Goal: Task Accomplishment & Management: Use online tool/utility

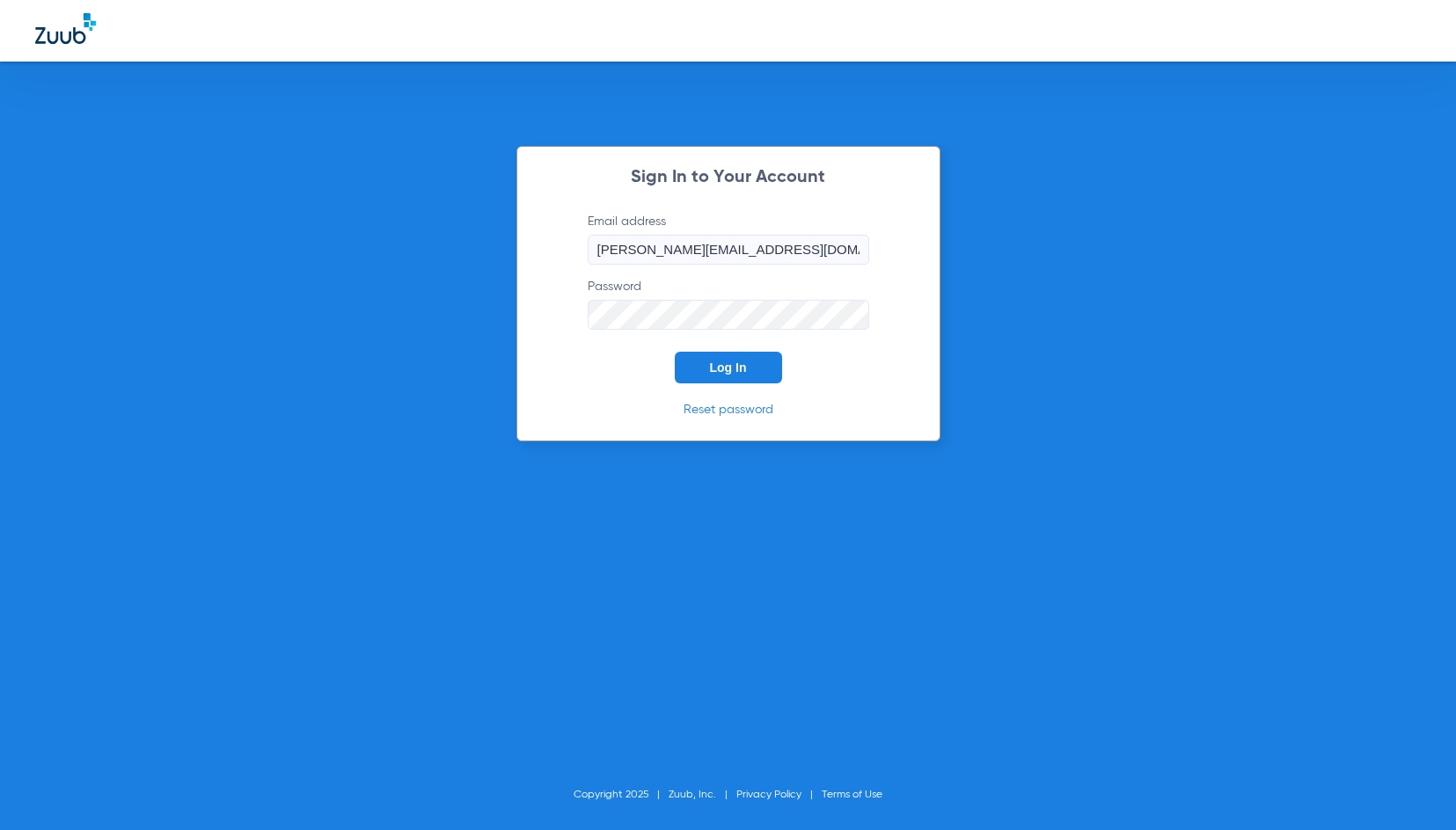
click at [703, 363] on button "Log In" at bounding box center [728, 367] width 108 height 31
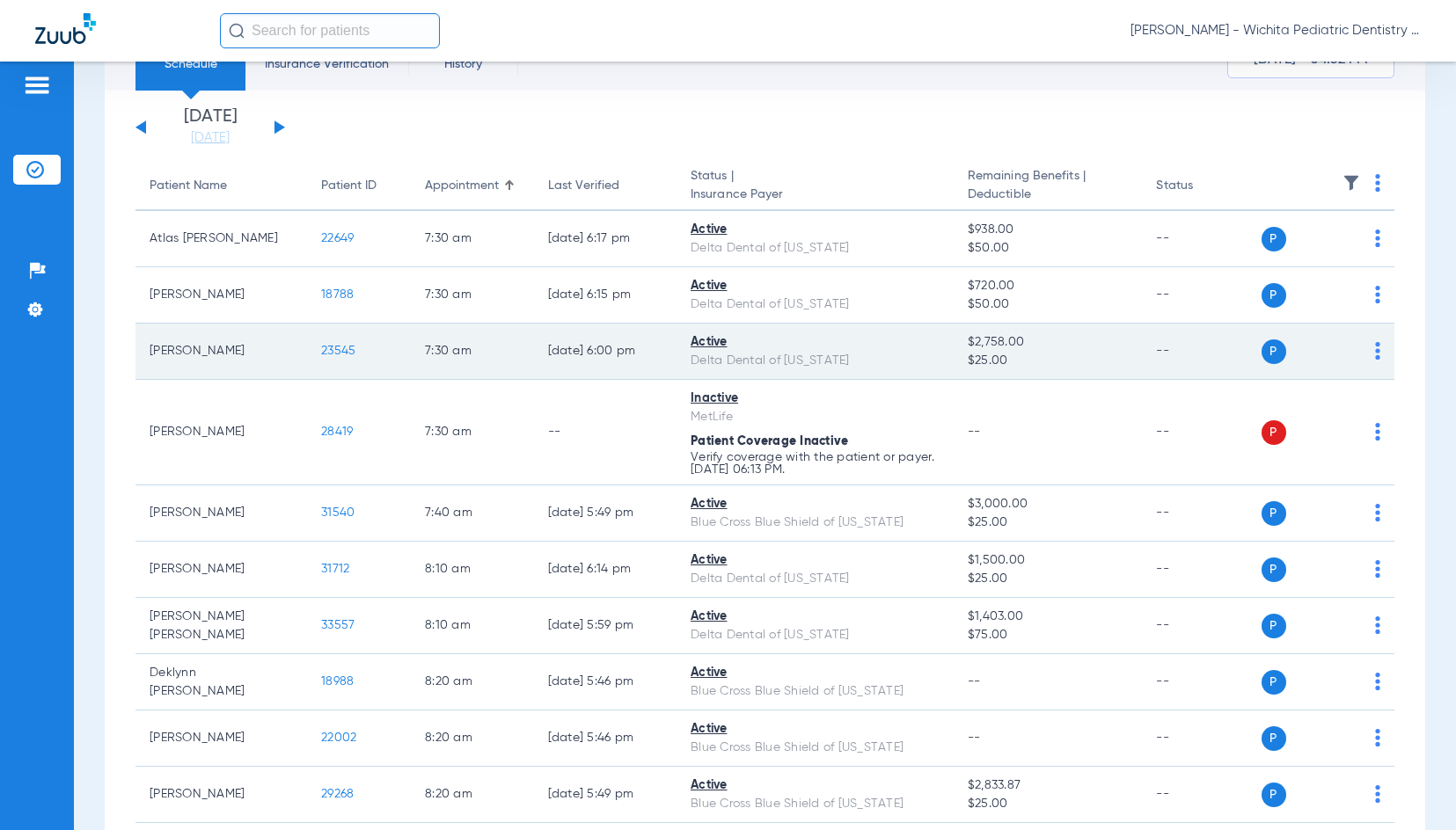
scroll to position [88, 0]
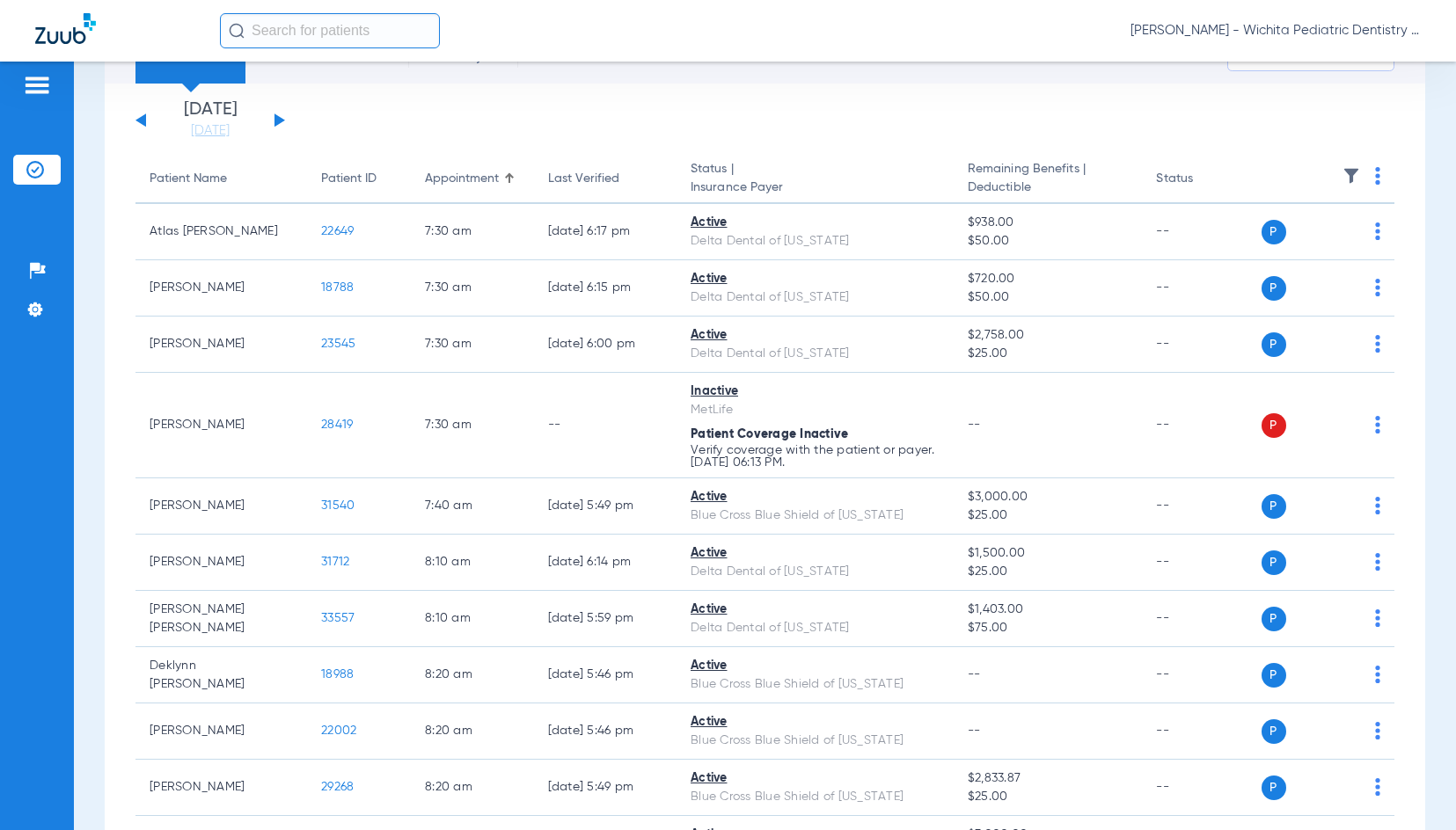
click at [276, 122] on button at bounding box center [279, 120] width 10 height 13
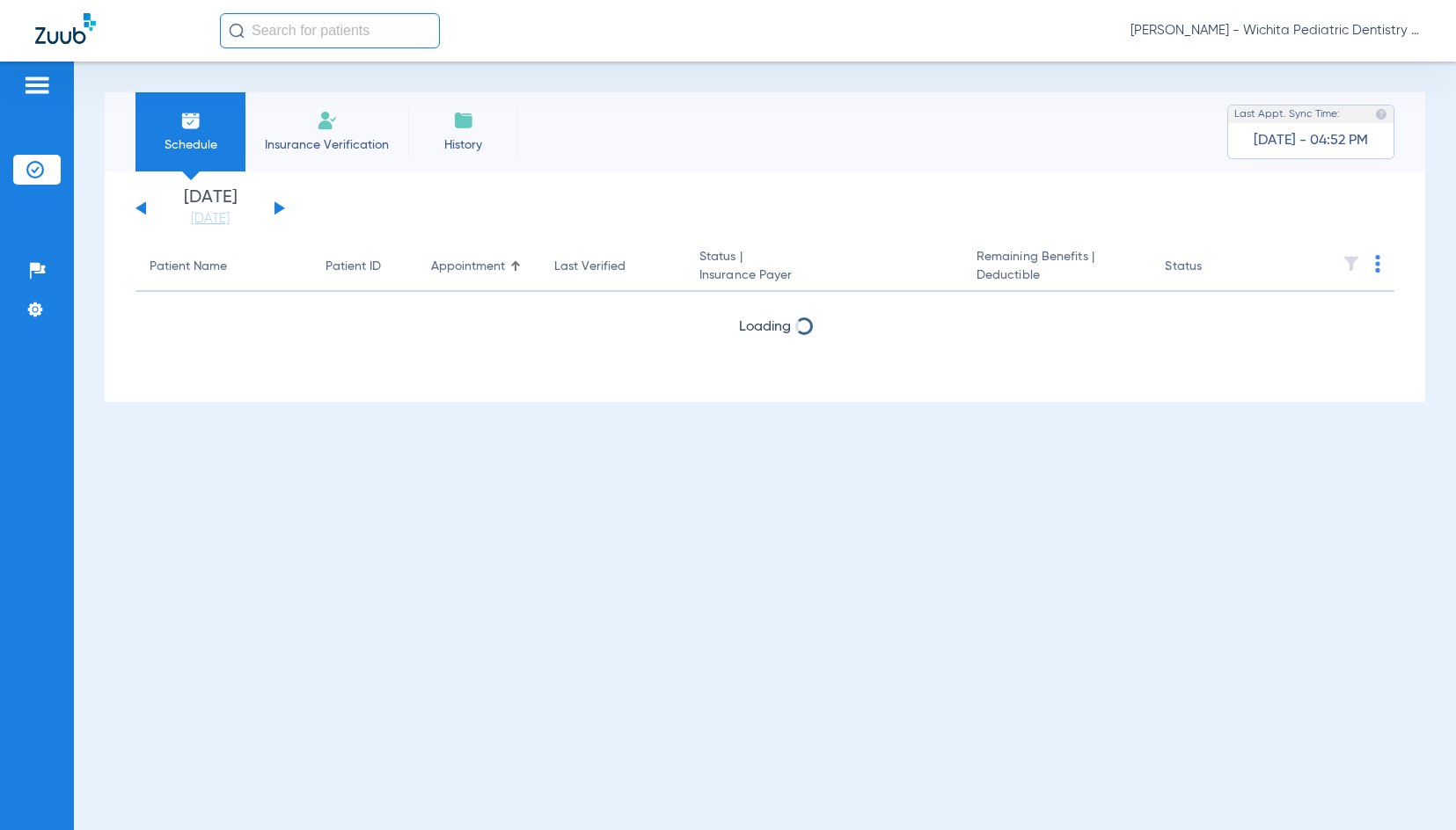
click at [276, 122] on li "Insurance Verification" at bounding box center [327, 132] width 163 height 79
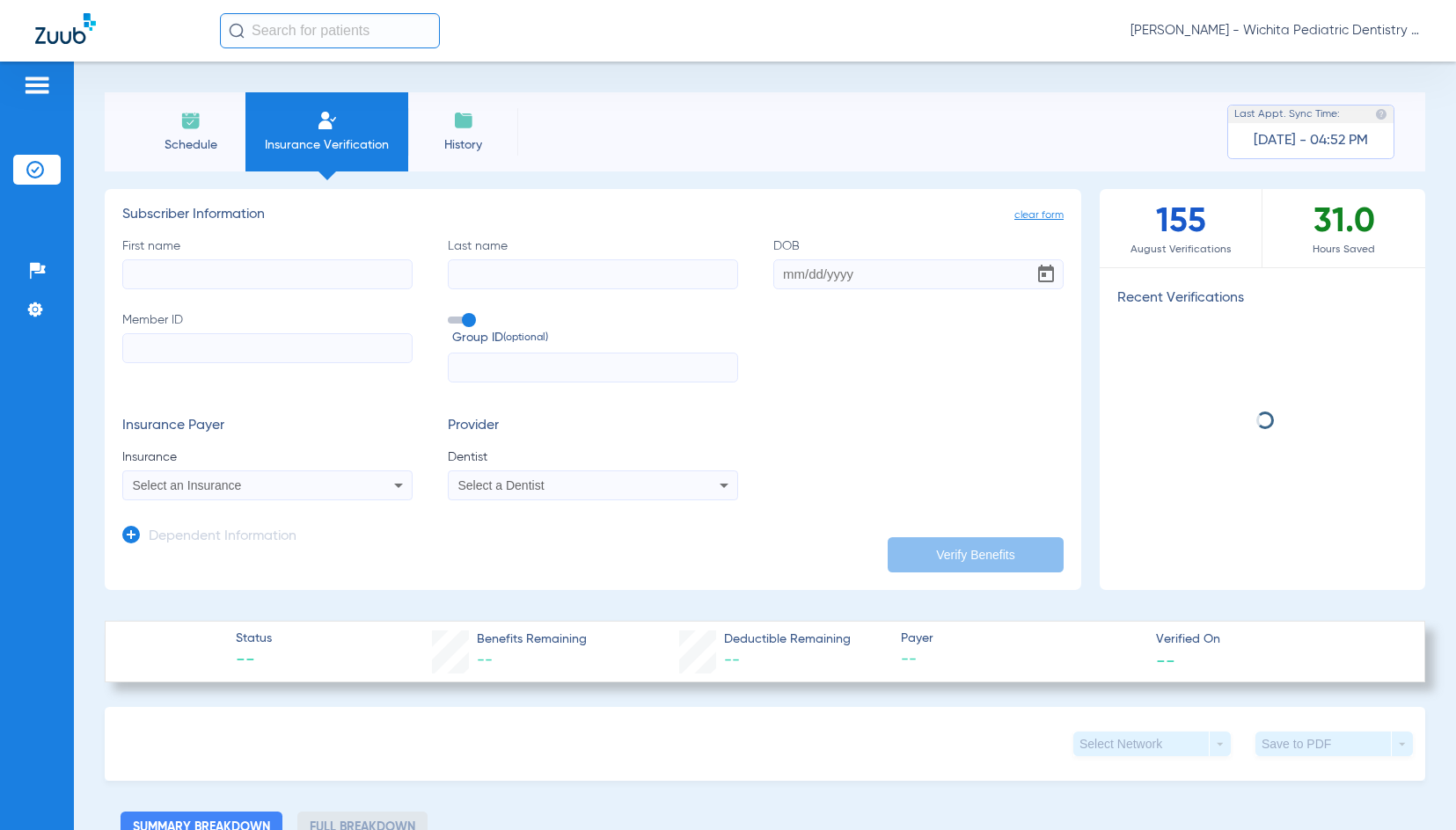
click at [203, 152] on span "Schedule" at bounding box center [191, 144] width 84 height 17
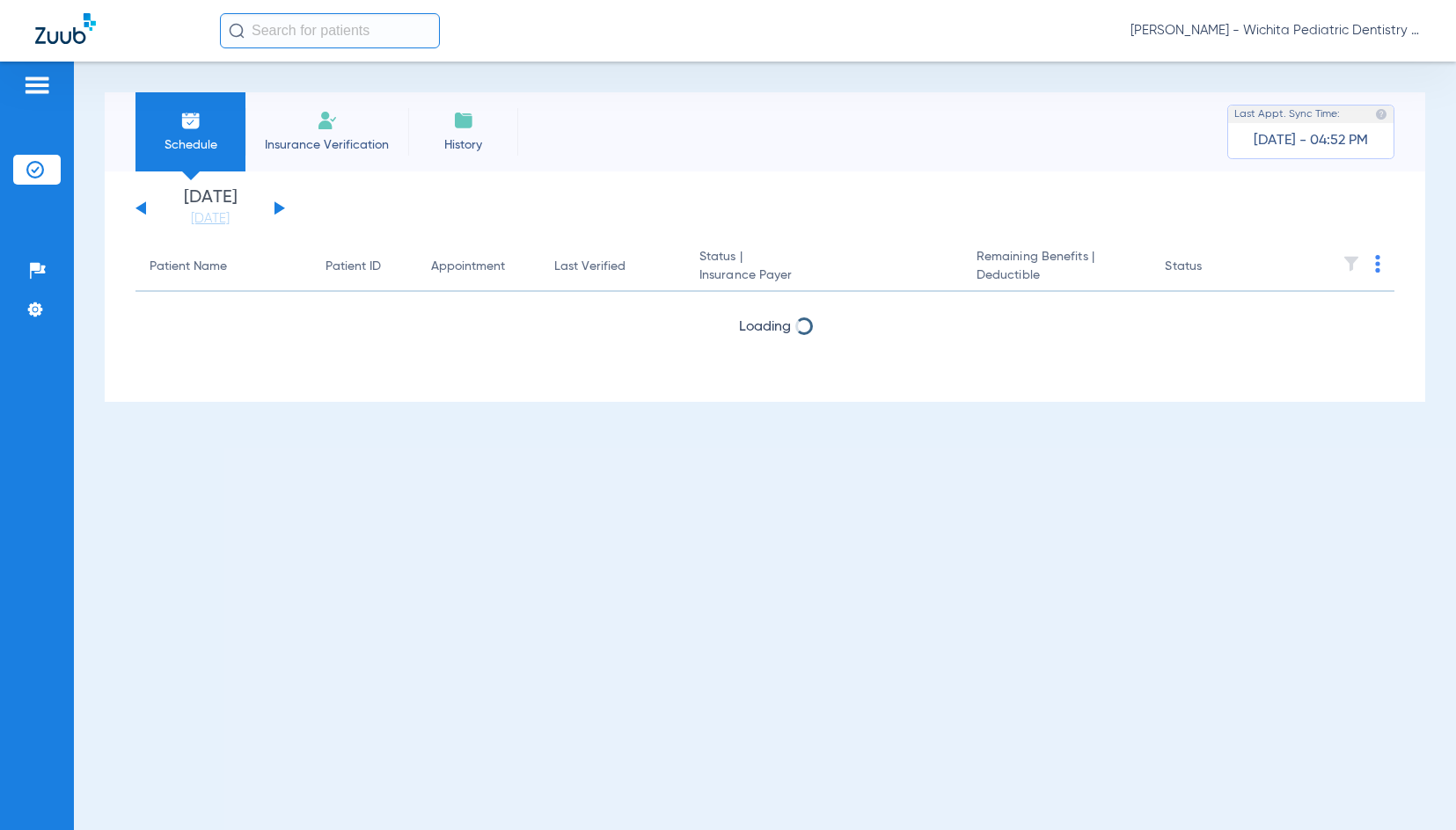
click at [279, 206] on button at bounding box center [279, 208] width 10 height 13
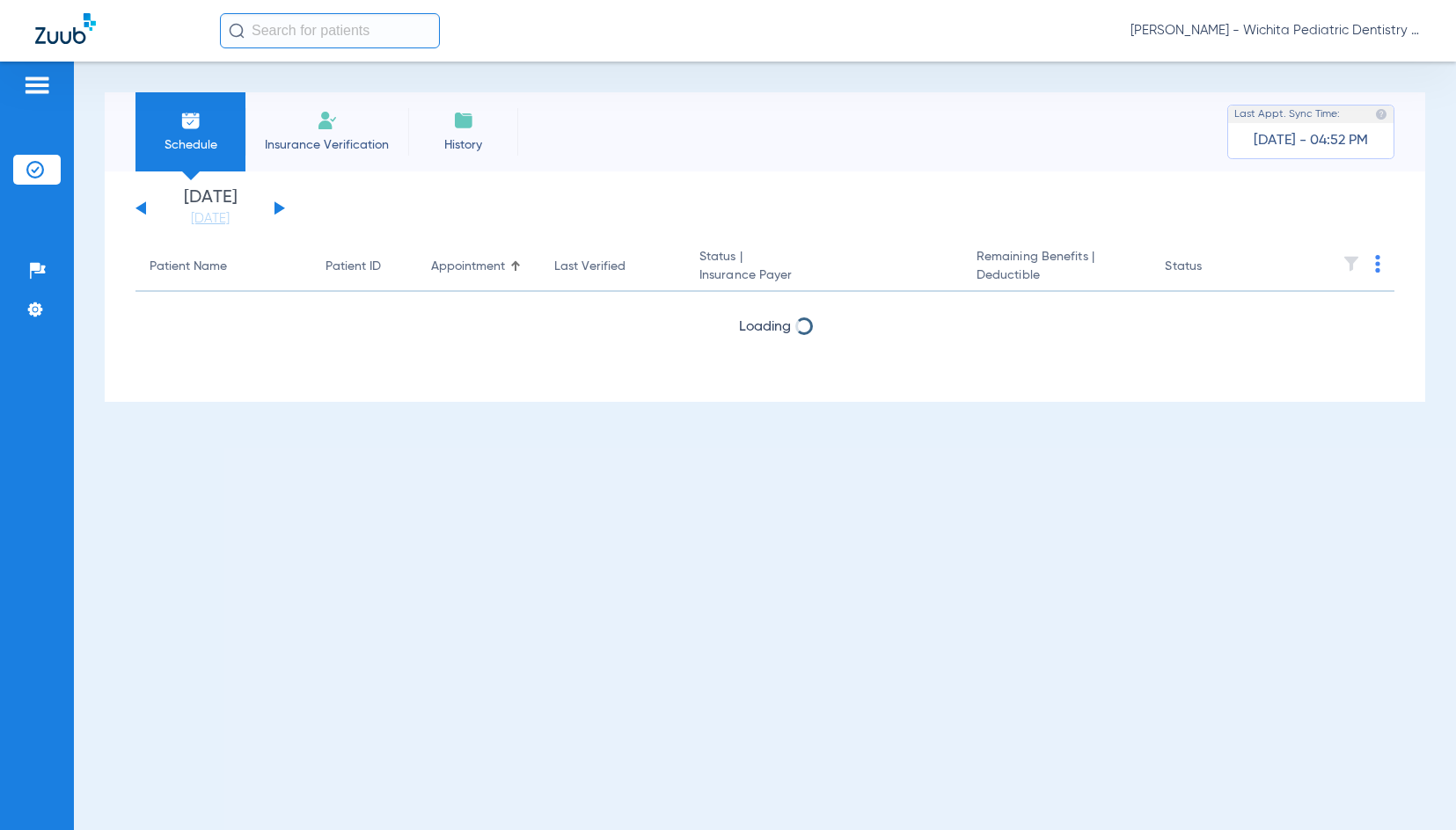
click at [279, 206] on button at bounding box center [279, 208] width 10 height 13
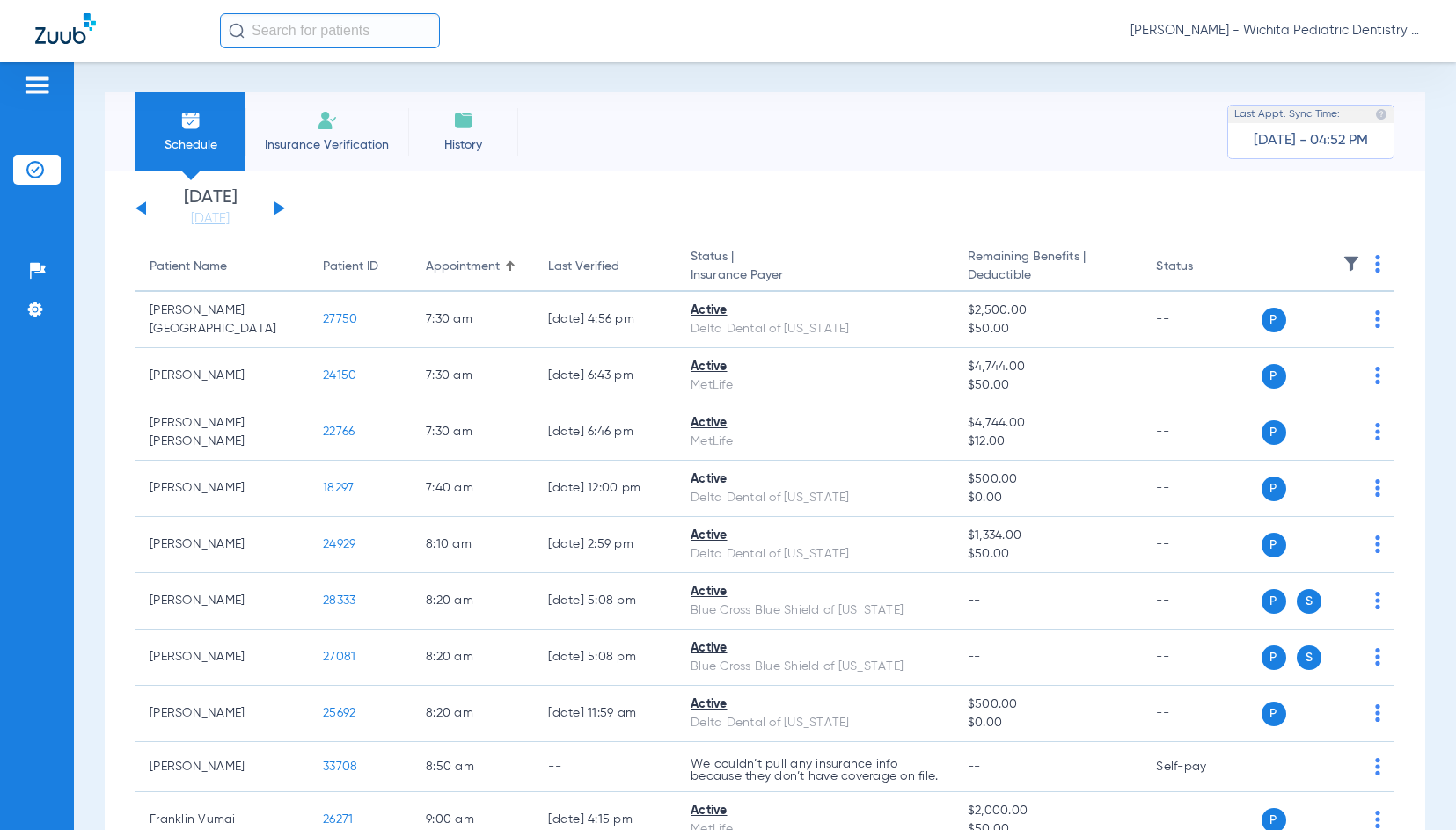
click at [1375, 268] on img at bounding box center [1378, 263] width 6 height 17
click at [1313, 339] on span "Verify All" at bounding box center [1297, 333] width 110 height 12
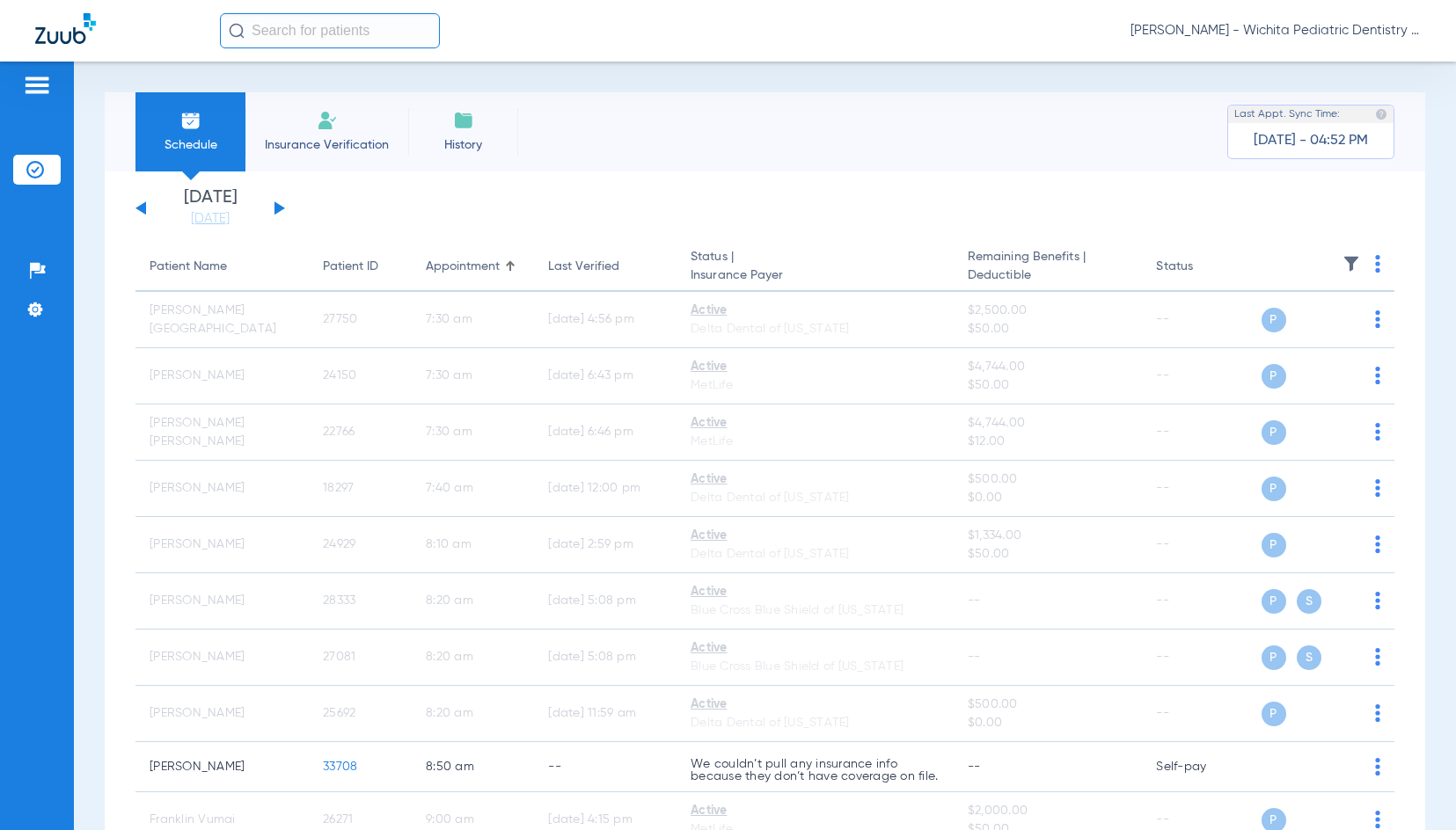
click at [280, 209] on button at bounding box center [279, 208] width 10 height 13
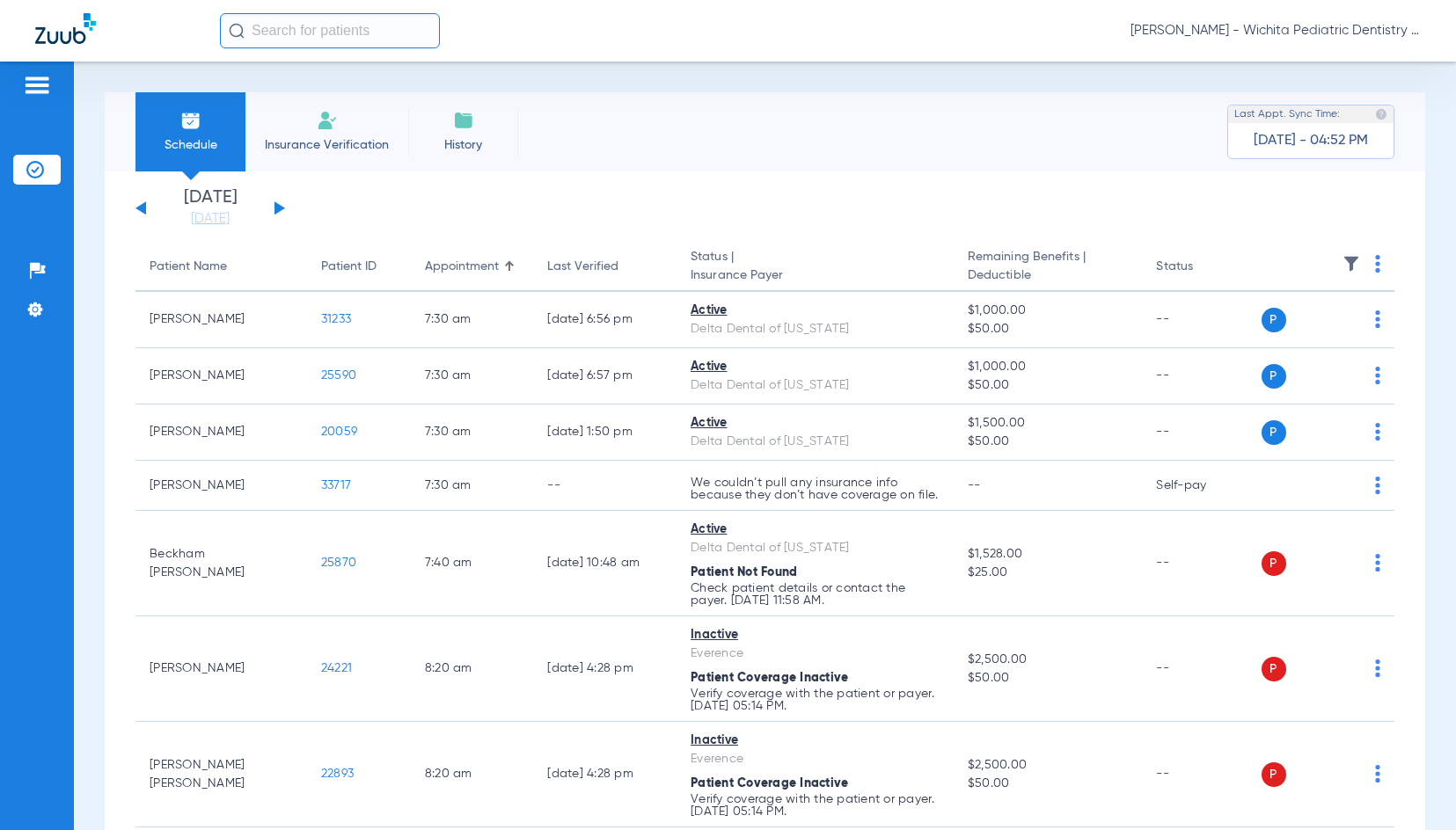
click at [1360, 264] on th at bounding box center [1328, 268] width 133 height 50
click at [1367, 267] on th at bounding box center [1328, 268] width 133 height 50
click at [1375, 267] on img at bounding box center [1378, 263] width 6 height 17
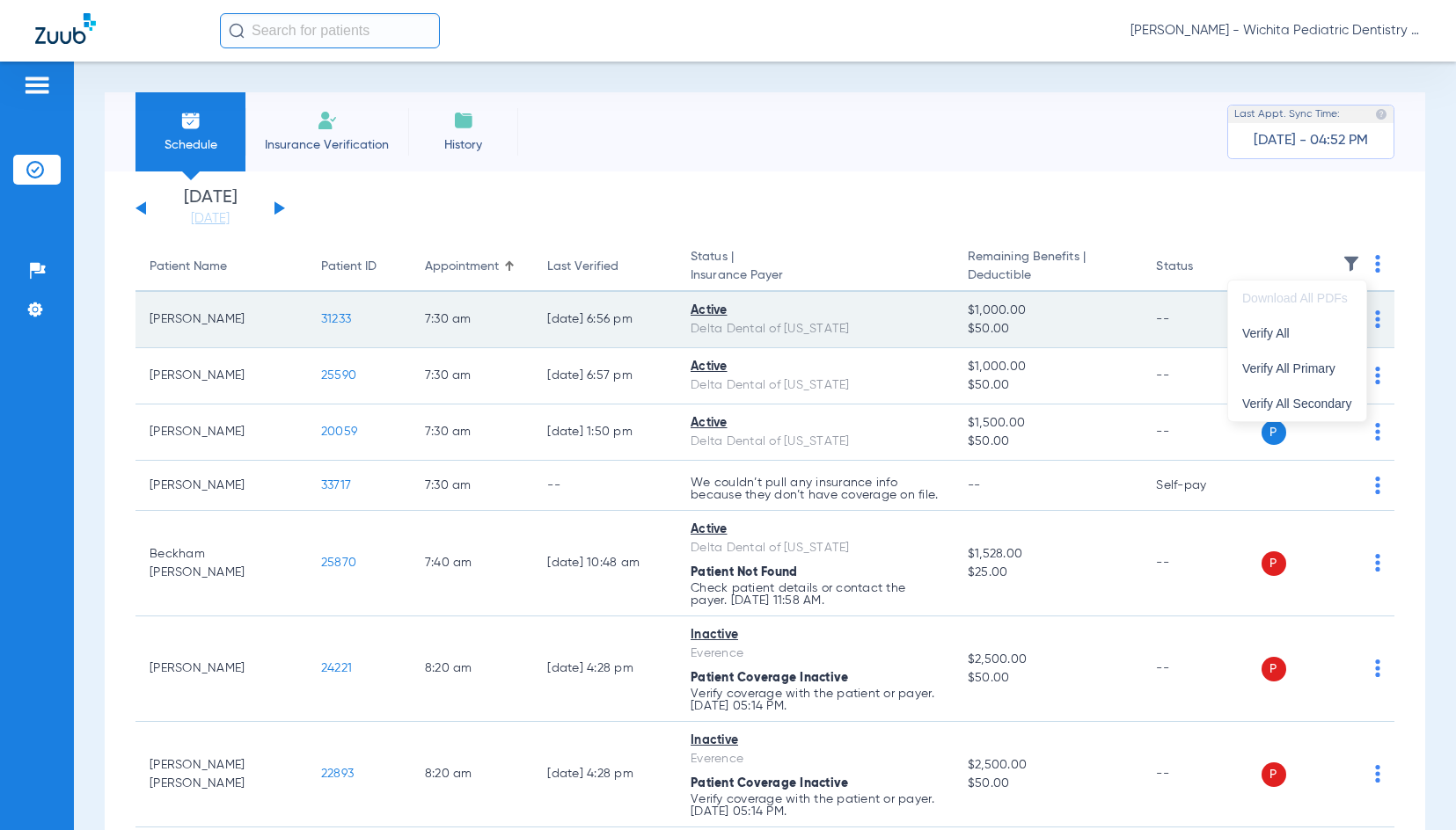
click at [1320, 340] on button "Verify All" at bounding box center [1297, 333] width 138 height 35
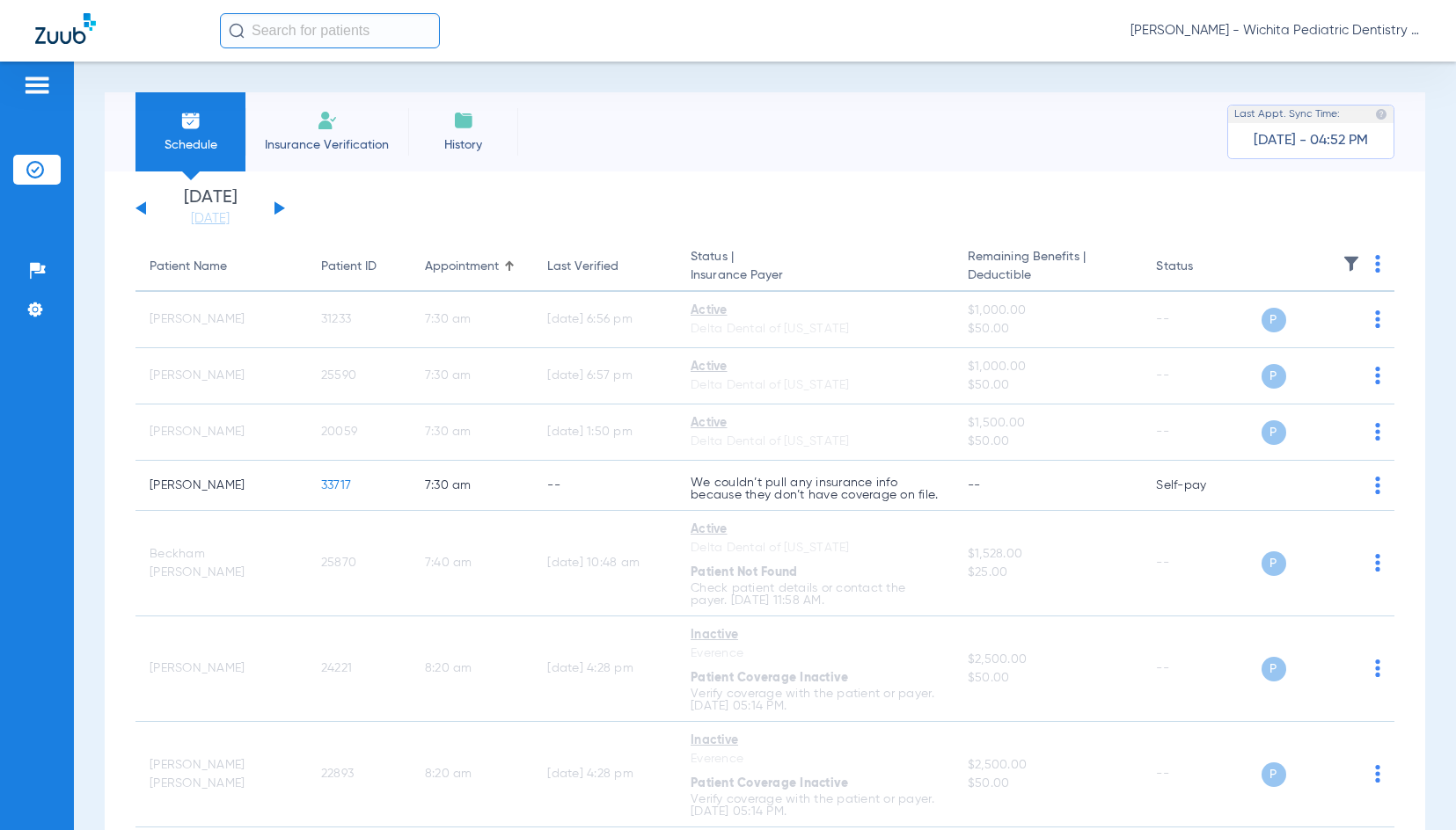
click at [140, 211] on div "[DATE] [DATE] [DATE] [DATE] [DATE] [DATE] [DATE] [DATE] [DATE] [DATE] [DATE] [D…" at bounding box center [210, 209] width 149 height 39
click at [137, 208] on button at bounding box center [140, 208] width 10 height 13
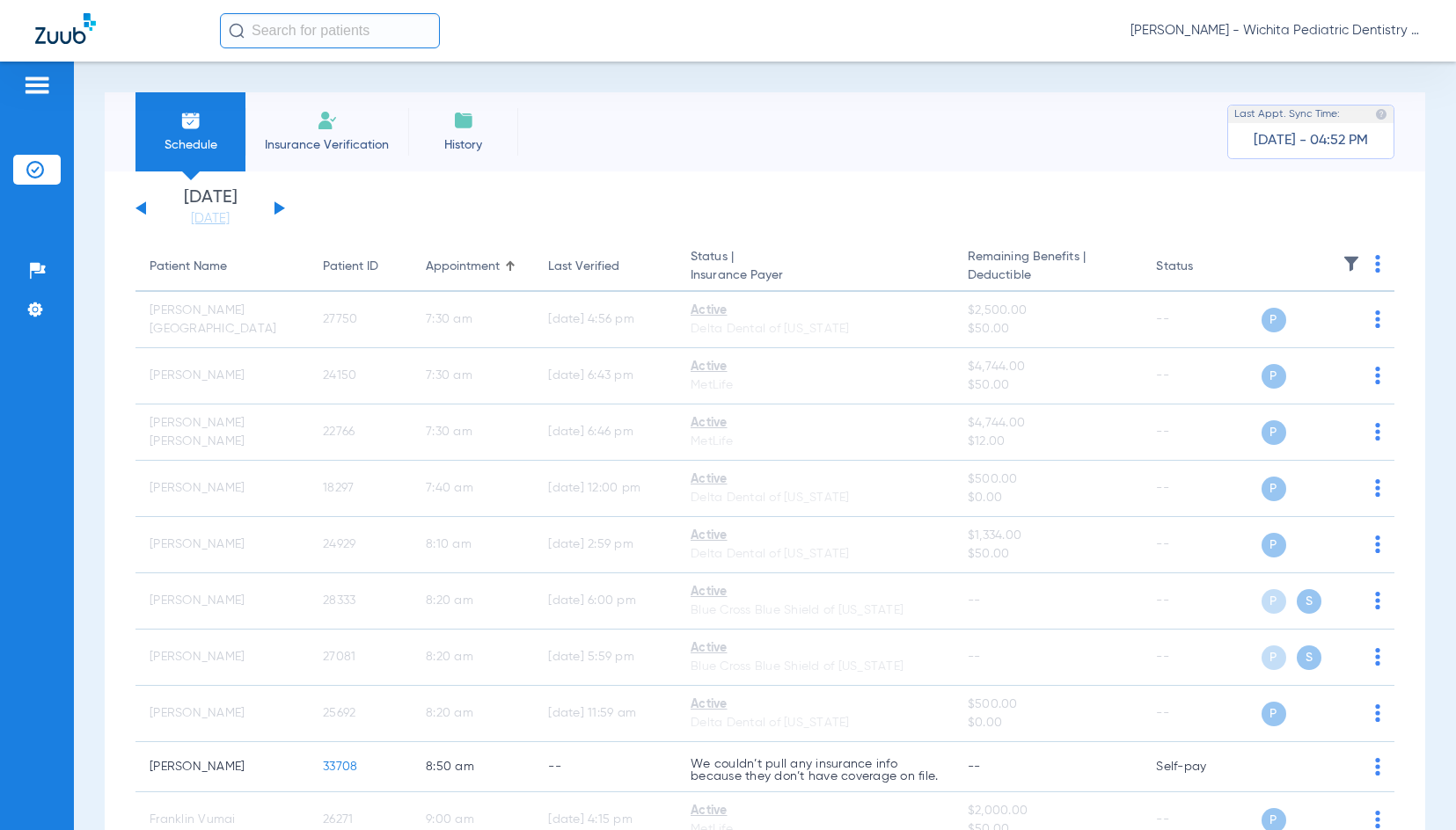
click at [271, 203] on div "[DATE] [DATE] [DATE] [DATE] [DATE] [DATE] [DATE] [DATE] [DATE] [DATE] [DATE] [D…" at bounding box center [210, 209] width 149 height 39
click at [277, 209] on button at bounding box center [279, 208] width 10 height 13
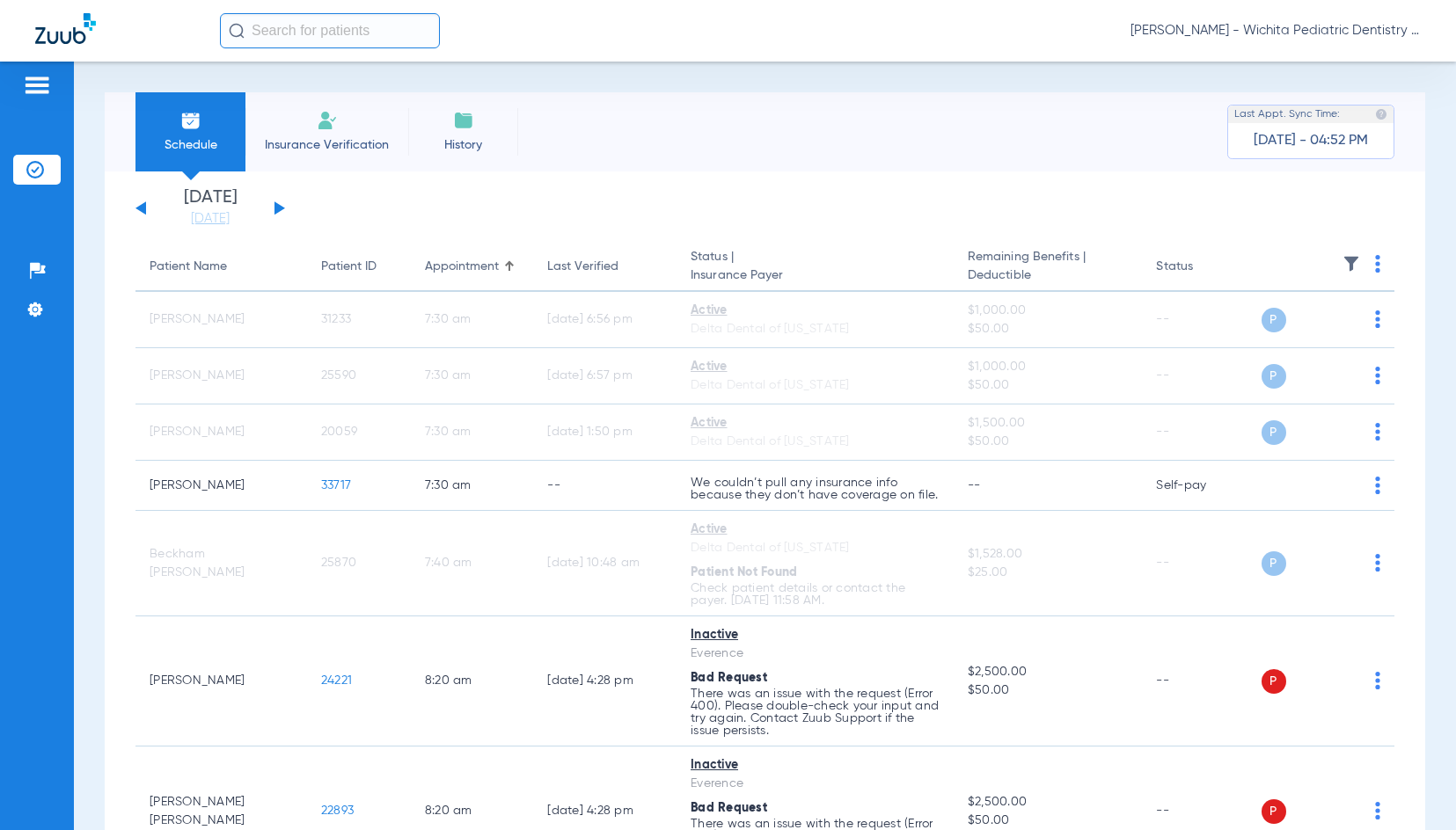
click at [140, 211] on div "[DATE] [DATE] [DATE] [DATE] [DATE] [DATE] [DATE] [DATE] [DATE] [DATE] [DATE] [D…" at bounding box center [210, 209] width 149 height 39
click at [143, 203] on div "[DATE] [DATE] [DATE] [DATE] [DATE] [DATE] [DATE] [DATE] [DATE] [DATE] [DATE] [D…" at bounding box center [210, 209] width 149 height 39
click at [150, 210] on div "[DATE] [DATE] [DATE] [DATE] [DATE] [DATE] [DATE] [DATE] [DATE] [DATE] [DATE] [D…" at bounding box center [210, 209] width 149 height 39
click at [137, 207] on div "[DATE] [DATE] [DATE] [DATE] [DATE] [DATE] [DATE] [DATE] [DATE] [DATE] [DATE] [D…" at bounding box center [210, 209] width 149 height 39
click at [143, 208] on button at bounding box center [140, 208] width 10 height 13
